Goal: Transaction & Acquisition: Download file/media

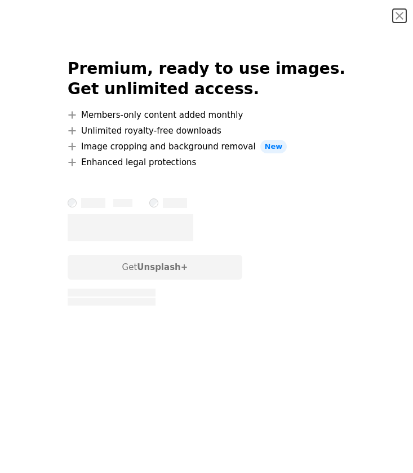
scroll to position [9441, 0]
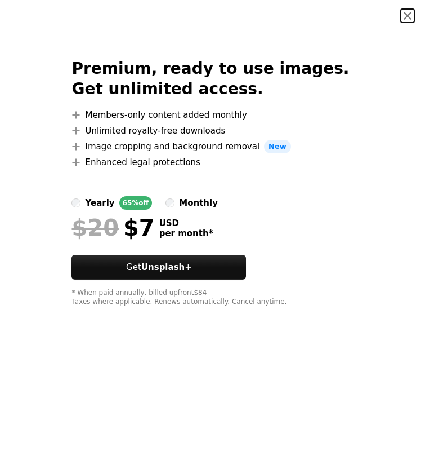
click at [402, 14] on button "An X shape" at bounding box center [408, 16] width 14 height 14
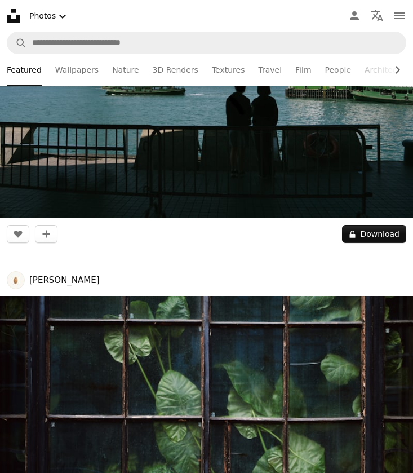
scroll to position [29458, 0]
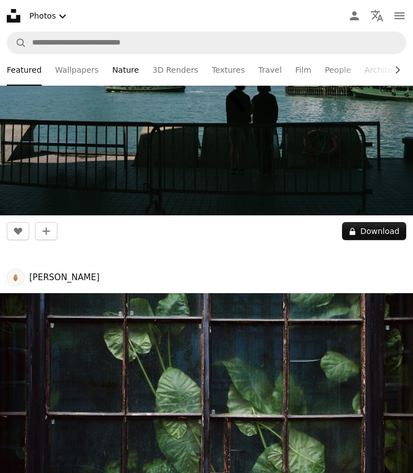
click at [125, 71] on link "Nature" at bounding box center [125, 70] width 26 height 32
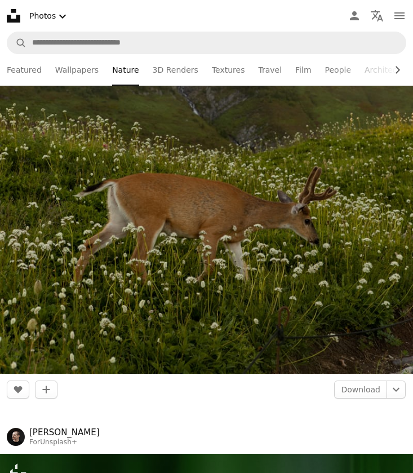
scroll to position [15136, 0]
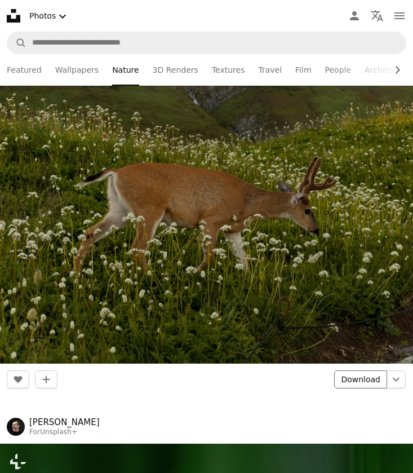
click at [352, 377] on link "Download" at bounding box center [360, 379] width 53 height 18
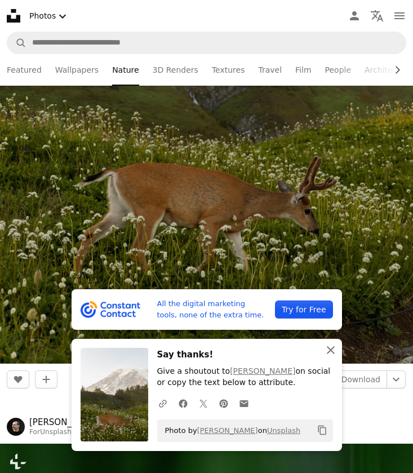
click at [333, 354] on icon "An X shape" at bounding box center [331, 350] width 14 height 14
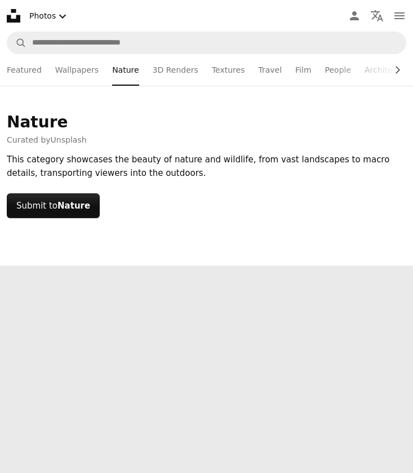
scroll to position [0, 0]
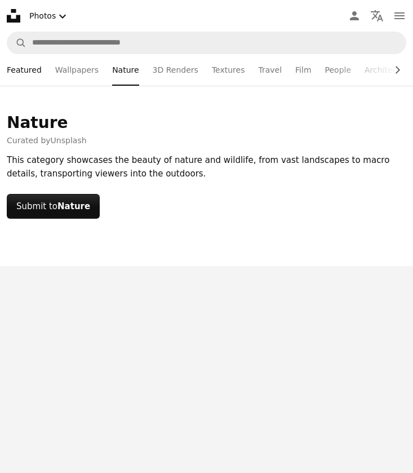
click at [28, 69] on link "Featured" at bounding box center [24, 70] width 35 height 32
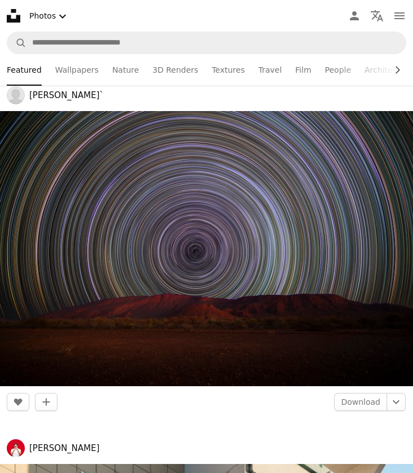
scroll to position [23126, 0]
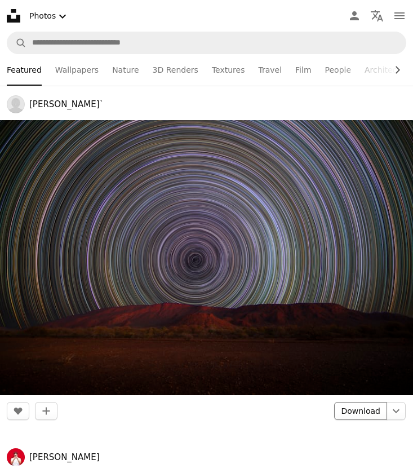
click at [369, 416] on link "Download" at bounding box center [360, 411] width 53 height 18
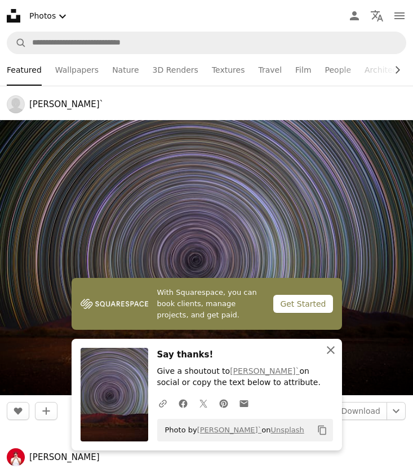
click at [338, 353] on button "An X shape Close" at bounding box center [330, 350] width 23 height 23
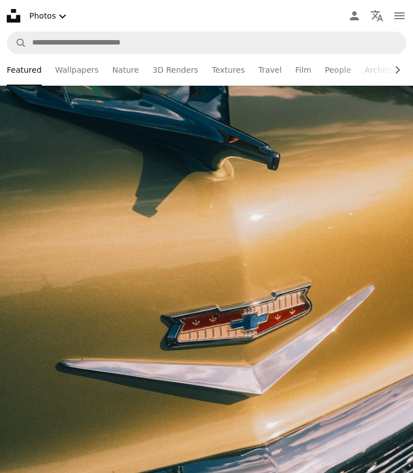
scroll to position [32211, 0]
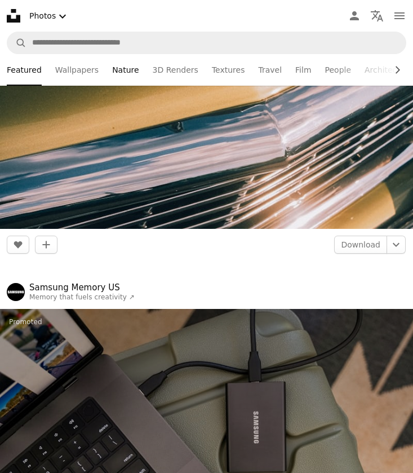
click at [128, 65] on link "Nature" at bounding box center [125, 70] width 26 height 32
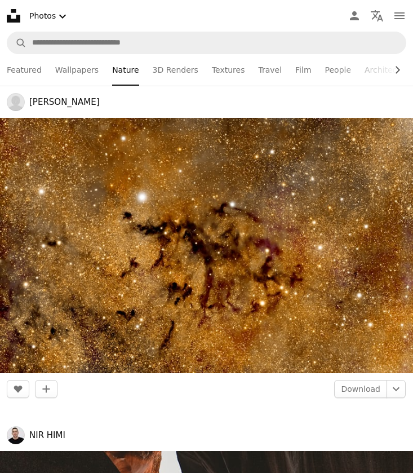
scroll to position [42246, 0]
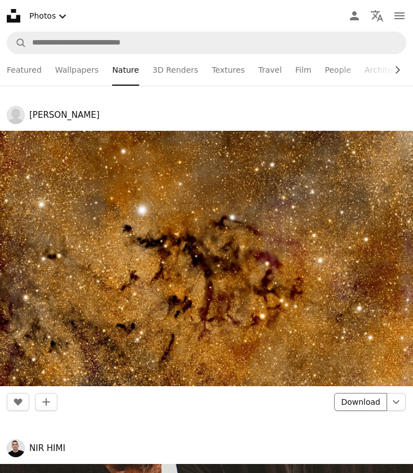
click at [370, 397] on link "Download" at bounding box center [360, 402] width 53 height 18
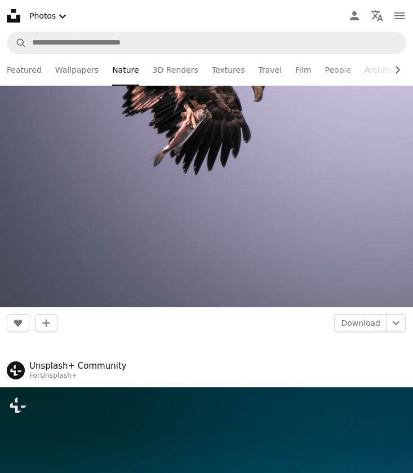
scroll to position [105735, 0]
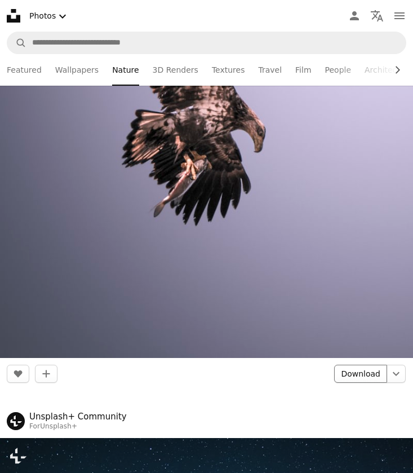
click at [362, 368] on link "Download" at bounding box center [360, 374] width 53 height 18
